Goal: Check status

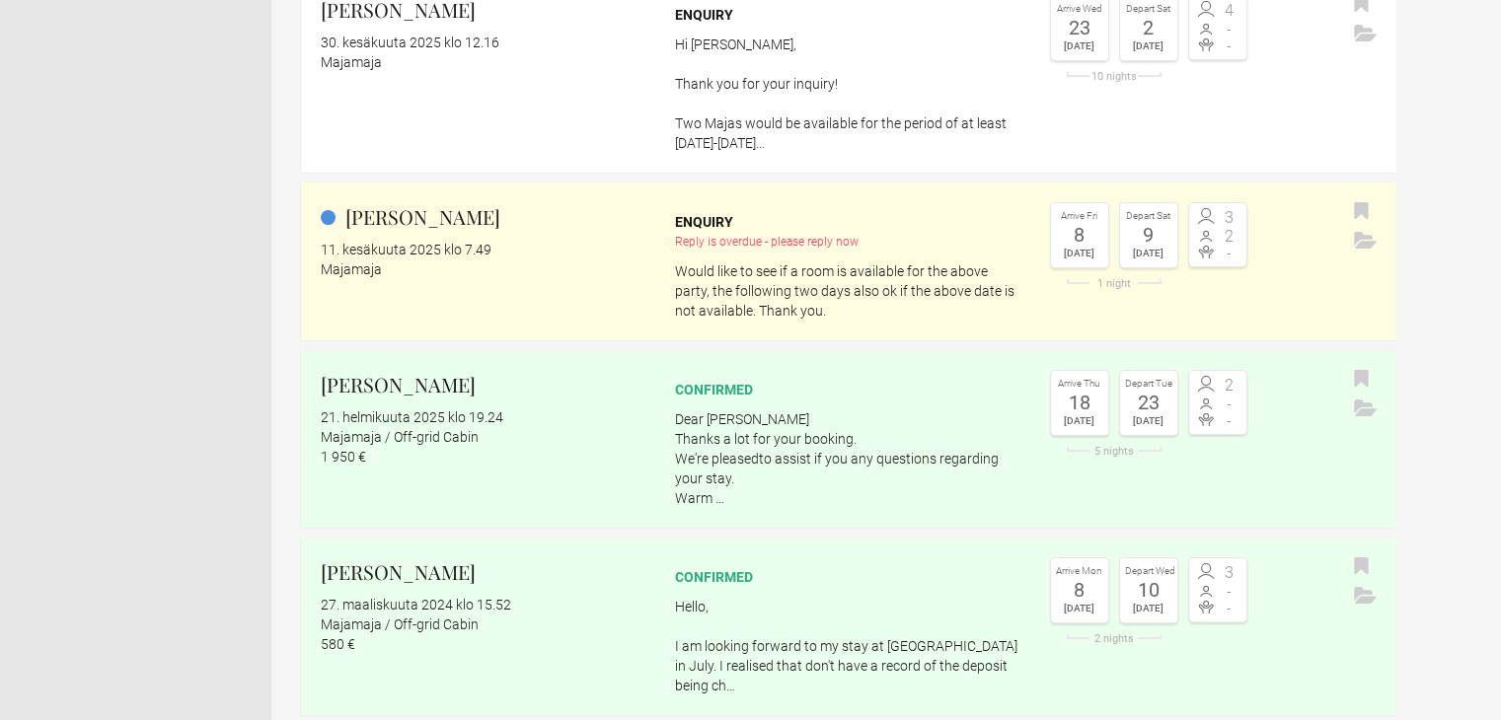
scroll to position [328, 0]
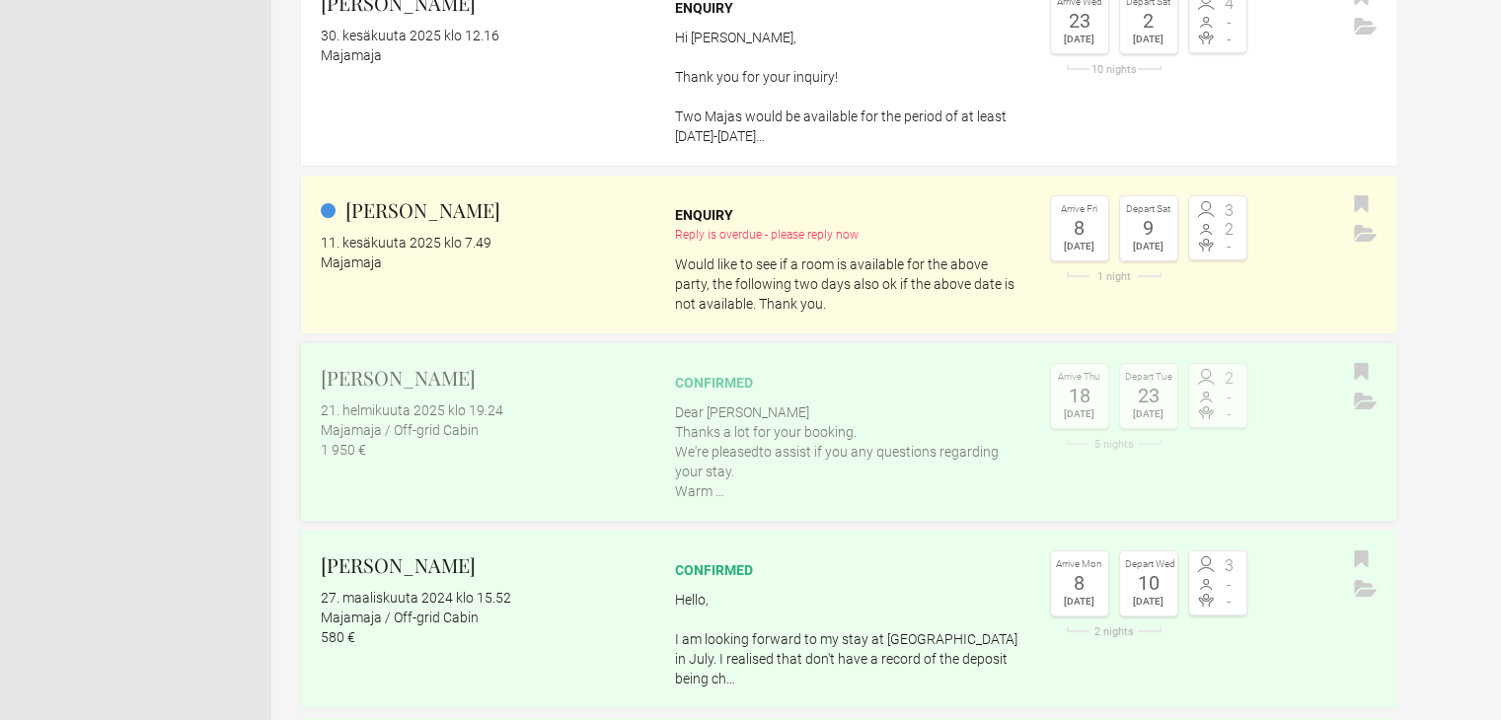
click at [419, 376] on h2 "[PERSON_NAME]" at bounding box center [485, 378] width 328 height 30
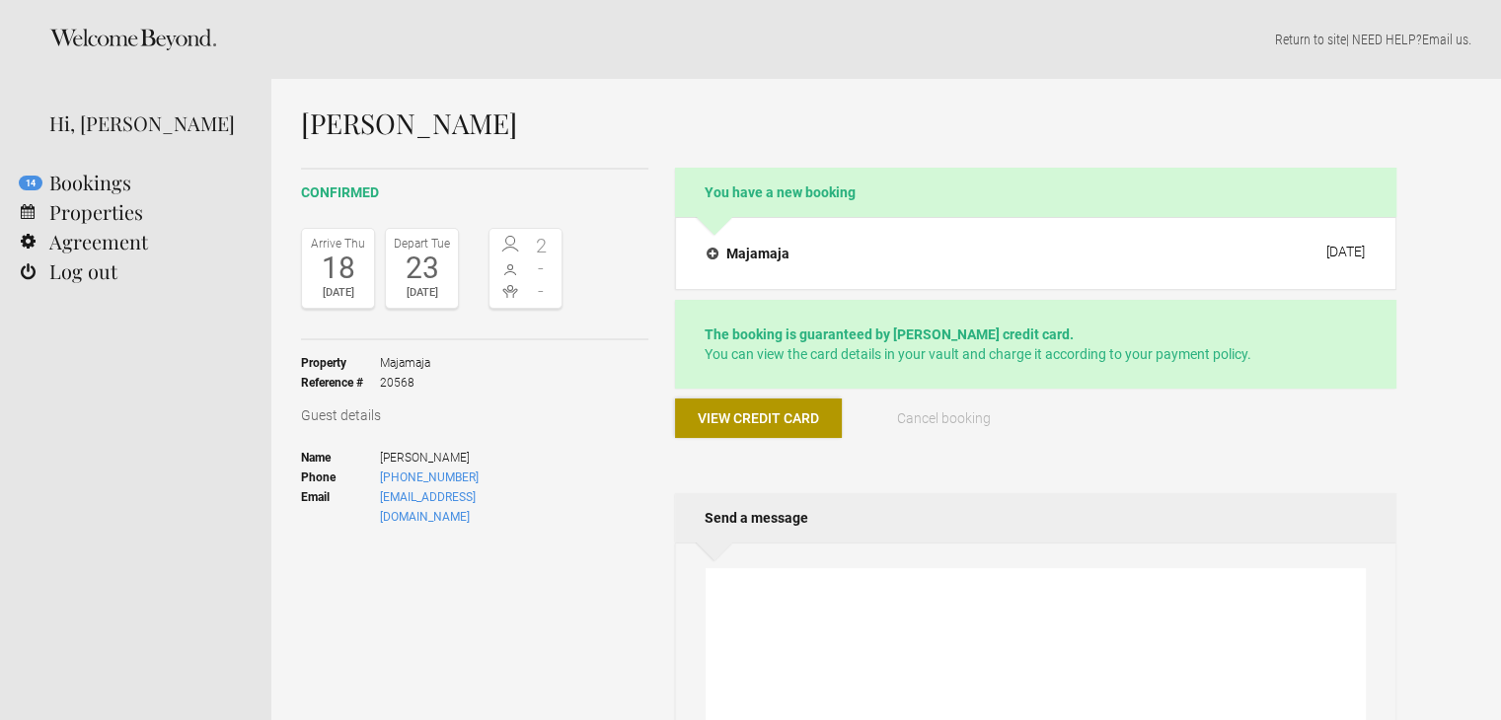
click at [753, 418] on span "View credit card" at bounding box center [758, 419] width 121 height 16
drag, startPoint x: 508, startPoint y: 498, endPoint x: 379, endPoint y: 498, distance: 129.3
click at [379, 498] on ul "Name [PERSON_NAME] Phone [PHONE_NUMBER] Email [EMAIL_ADDRESS][DOMAIN_NAME]" at bounding box center [432, 487] width 262 height 105
copy link "[EMAIL_ADDRESS][DOMAIN_NAME]"
drag, startPoint x: 462, startPoint y: 478, endPoint x: 378, endPoint y: 475, distance: 83.9
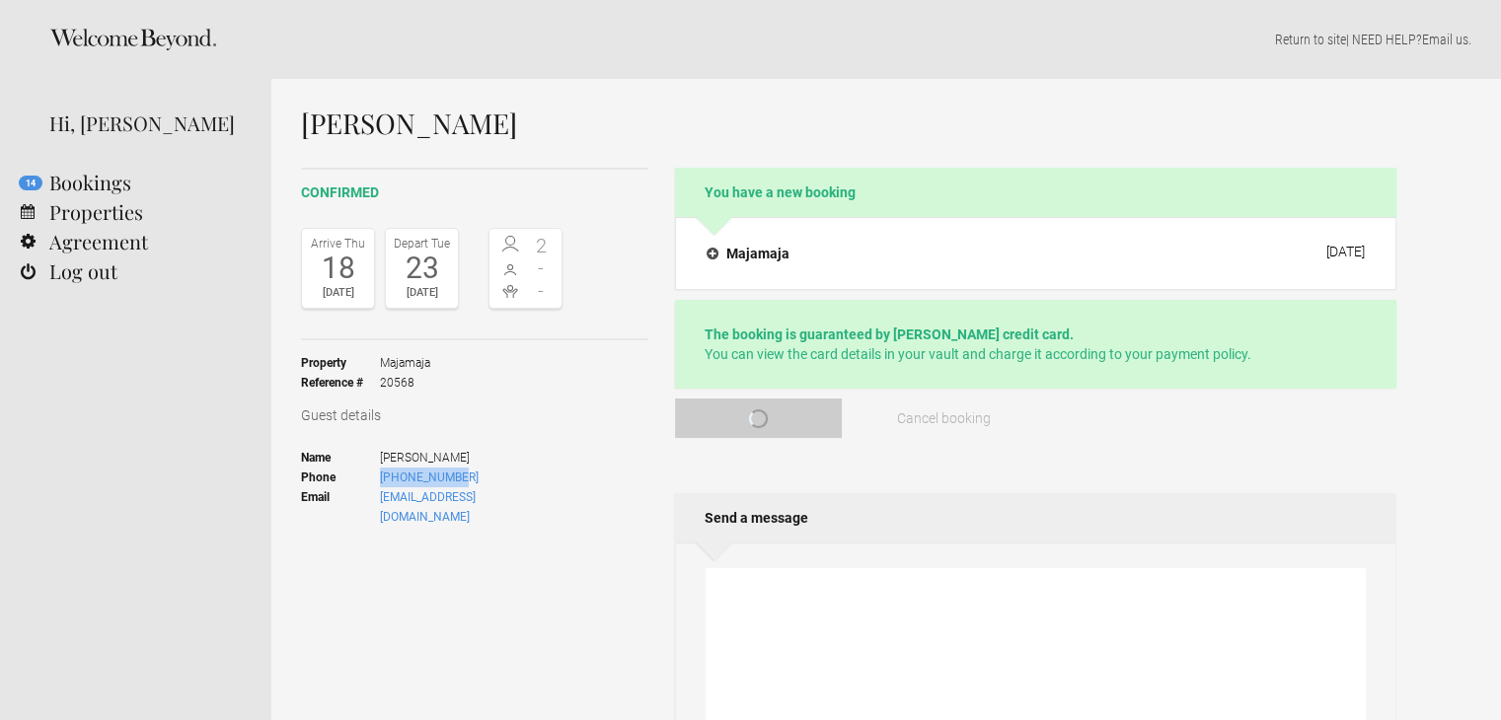
click at [378, 475] on li "Phone [PHONE_NUMBER]" at bounding box center [432, 478] width 262 height 20
copy li "[PHONE_NUMBER]"
